Goal: Information Seeking & Learning: Learn about a topic

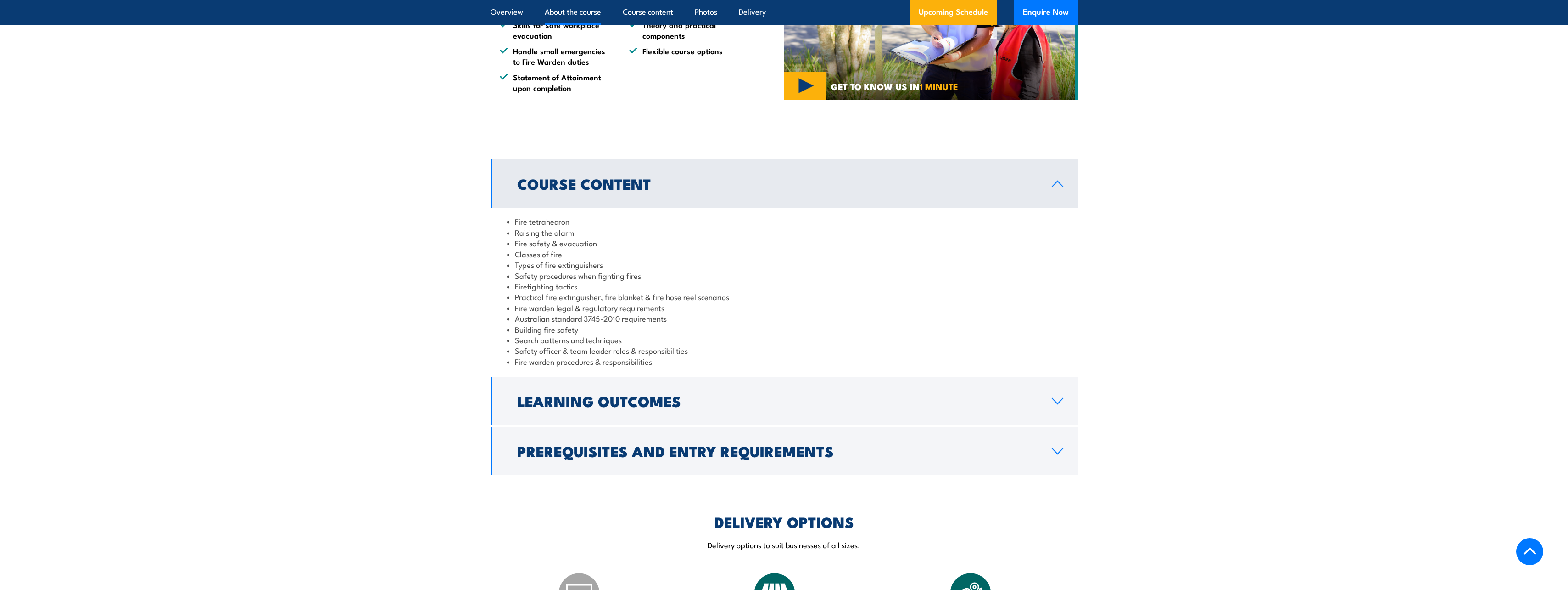
scroll to position [643, 0]
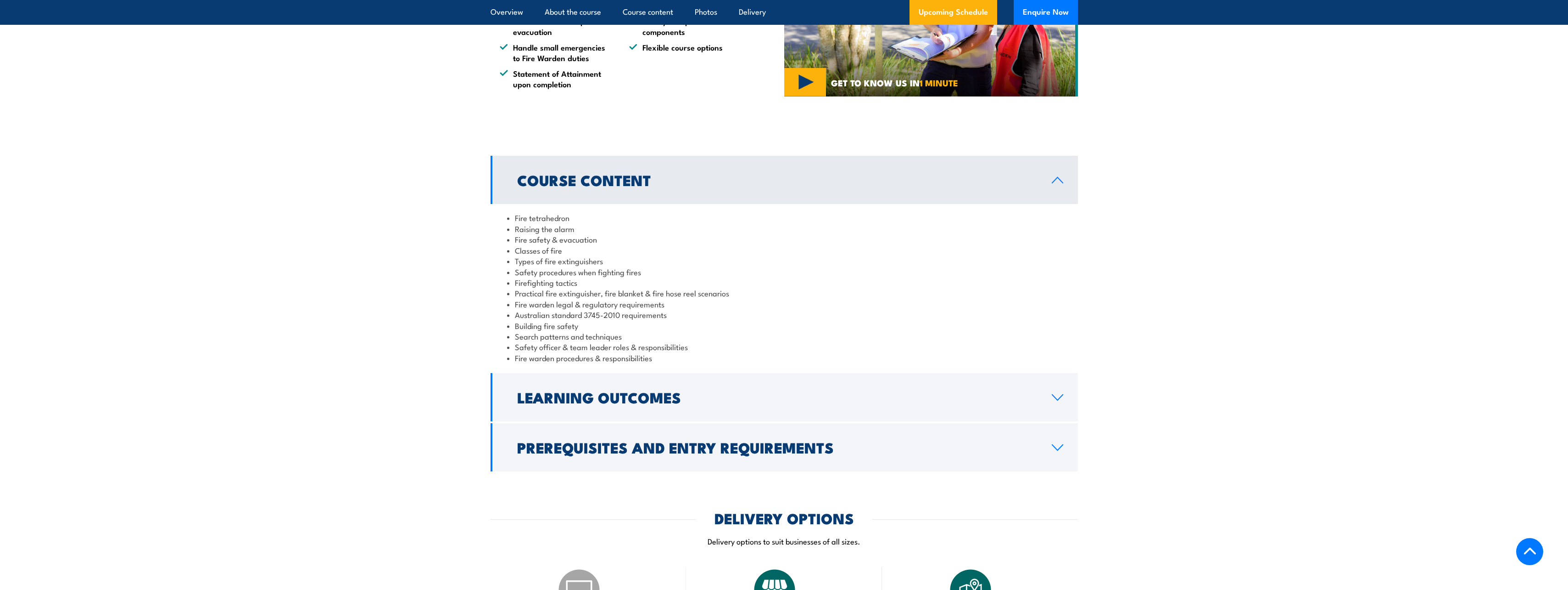
click at [722, 401] on h2 "Learning Outcomes" at bounding box center [776, 396] width 520 height 13
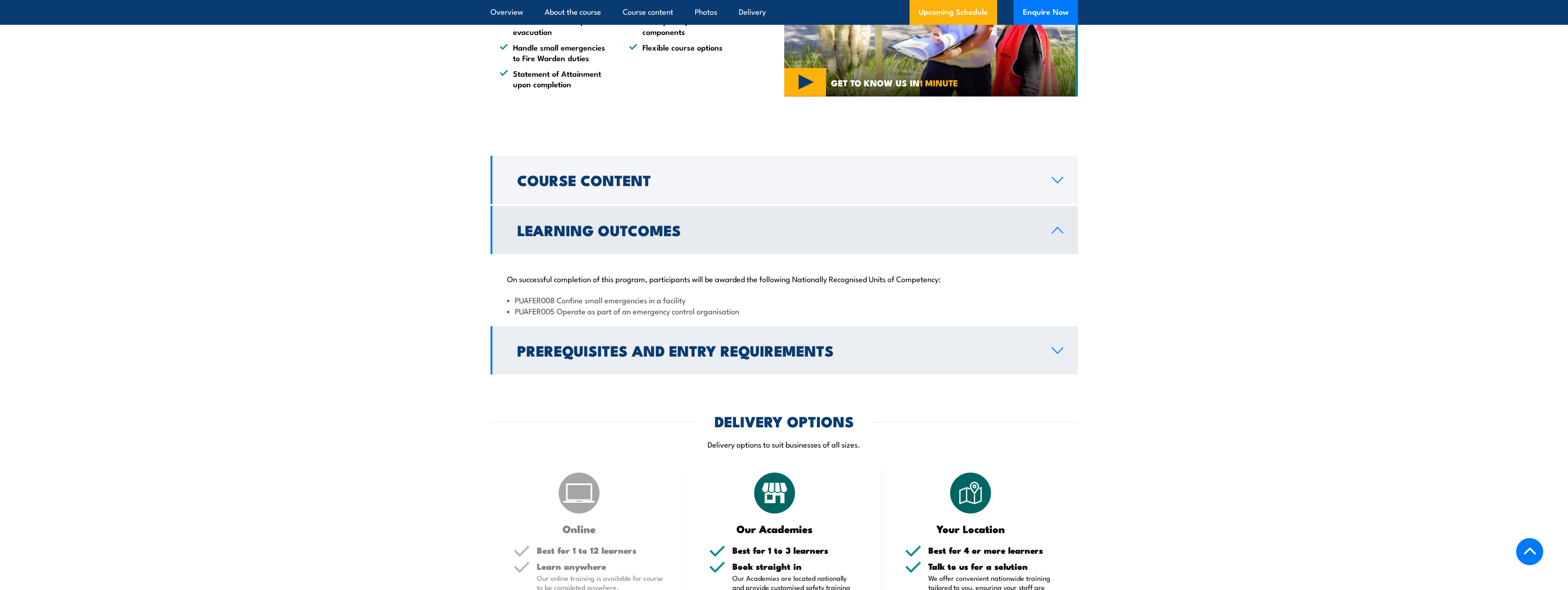
click at [687, 356] on h2 "Prerequisites and Entry Requirements" at bounding box center [776, 350] width 520 height 13
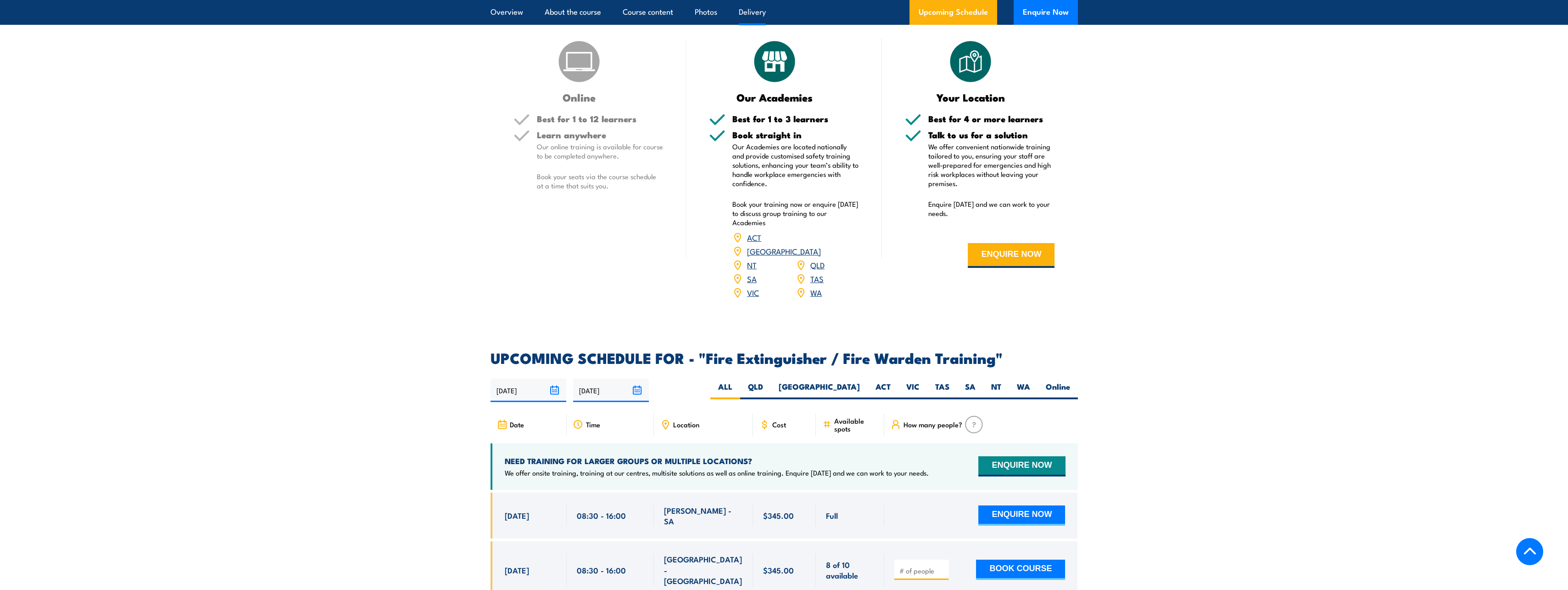
scroll to position [1102, 0]
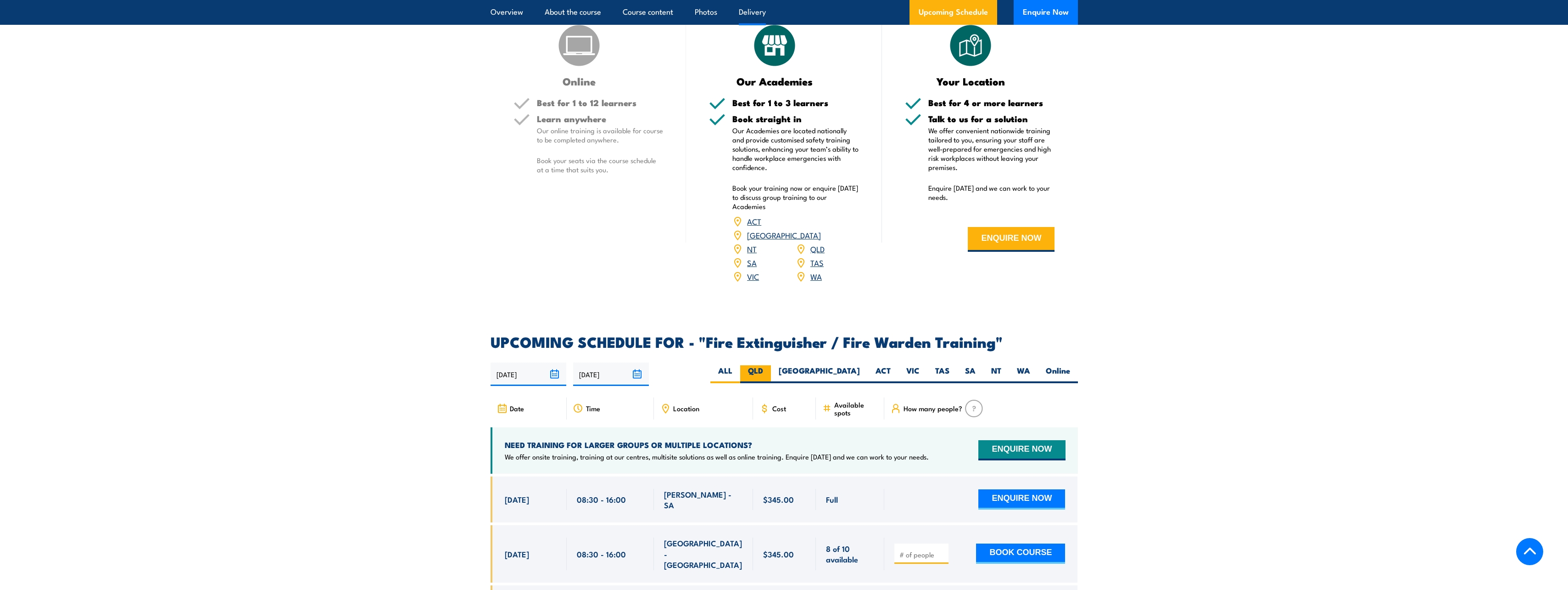
click at [771, 367] on label "QLD" at bounding box center [756, 373] width 31 height 18
click at [769, 367] on input "QLD" at bounding box center [766, 367] width 6 height 6
radio input "true"
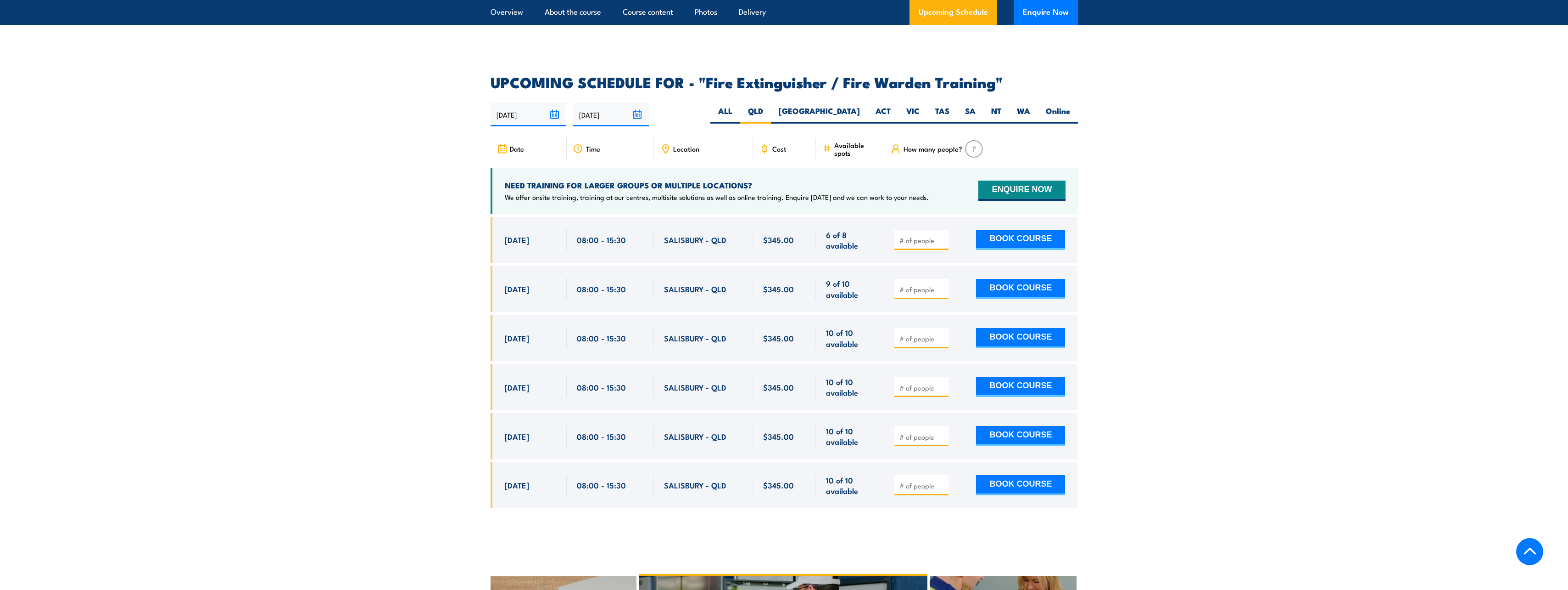
scroll to position [1508, 0]
